Goal: Transaction & Acquisition: Purchase product/service

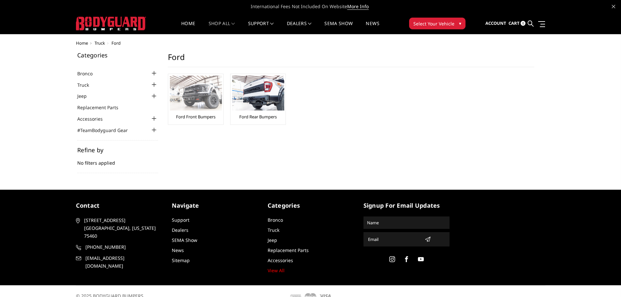
click at [195, 117] on link "Ford Front Bumpers" at bounding box center [195, 117] width 39 height 6
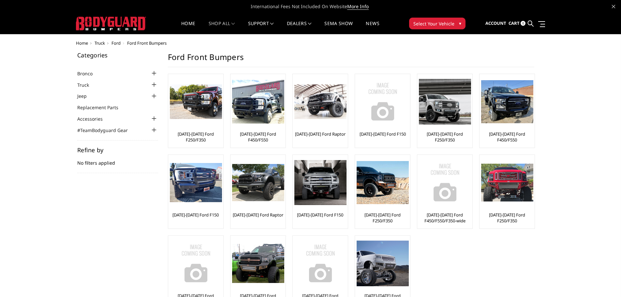
scroll to position [33, 0]
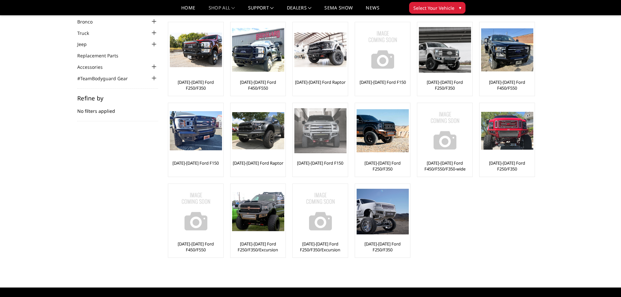
click at [317, 163] on link "[DATE]-[DATE] Ford F150" at bounding box center [320, 163] width 46 height 6
